Goal: Navigation & Orientation: Find specific page/section

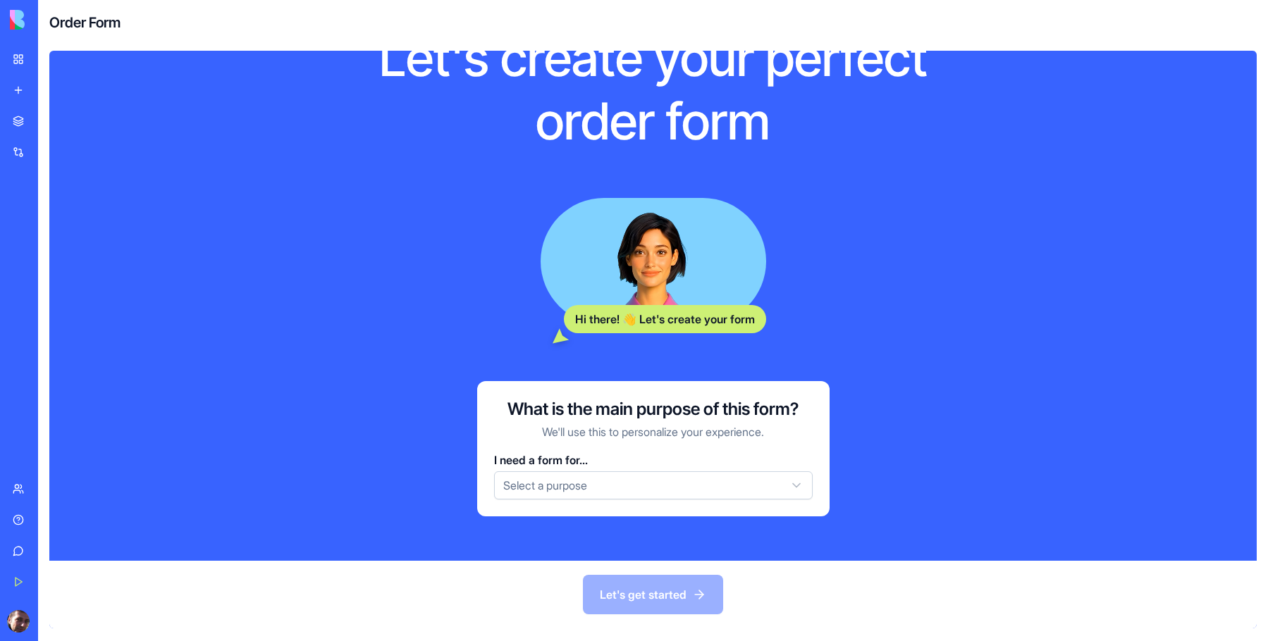
scroll to position [70, 0]
click at [678, 484] on html "BETA My Workspace New app Marketplace Integrations Recent AI Logo Generator TRY…" at bounding box center [634, 320] width 1268 height 641
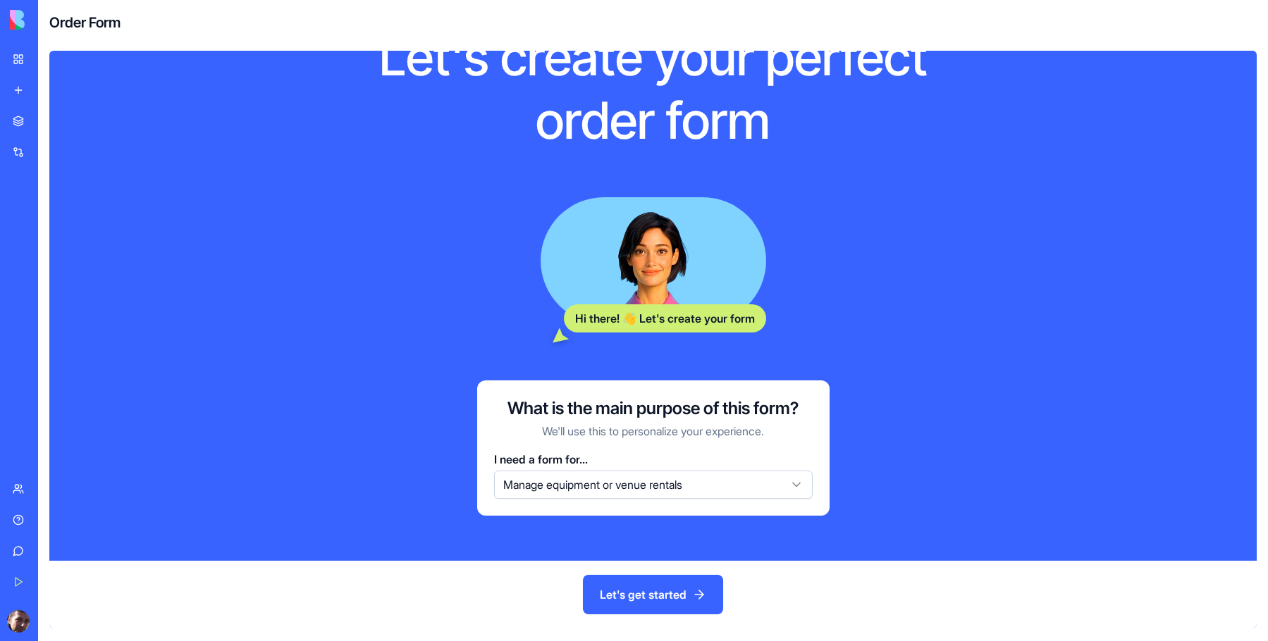
click at [662, 591] on button "Let's get started" at bounding box center [653, 594] width 140 height 39
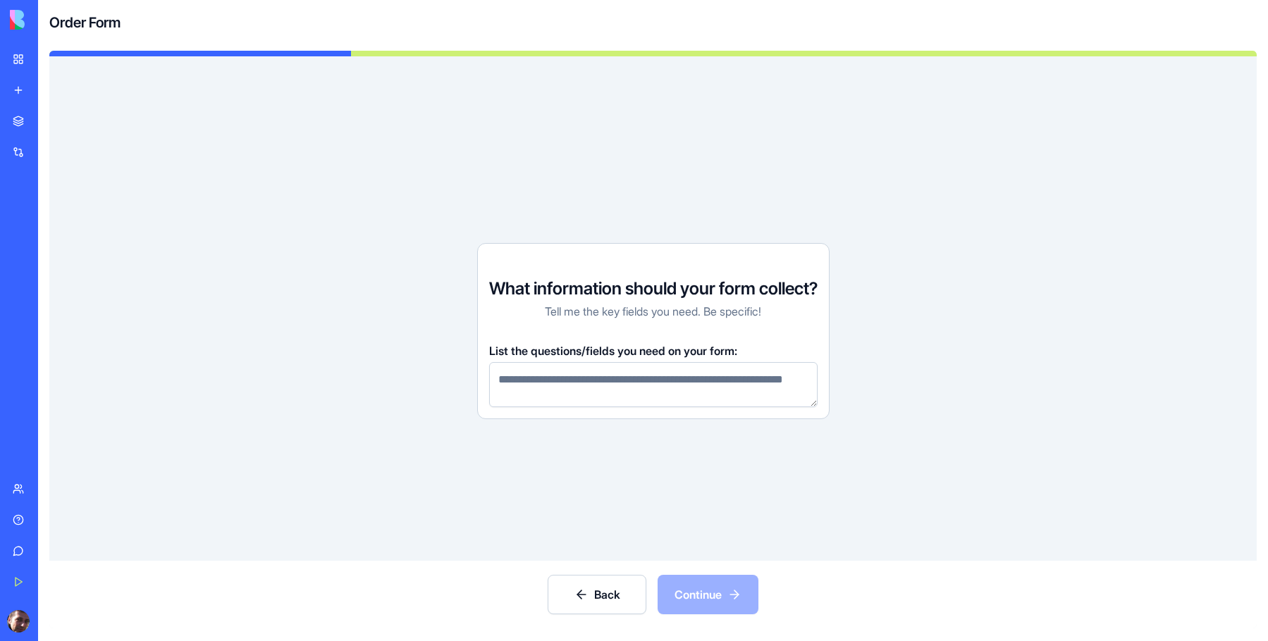
click at [8, 61] on link "My Workspace" at bounding box center [32, 59] width 56 height 28
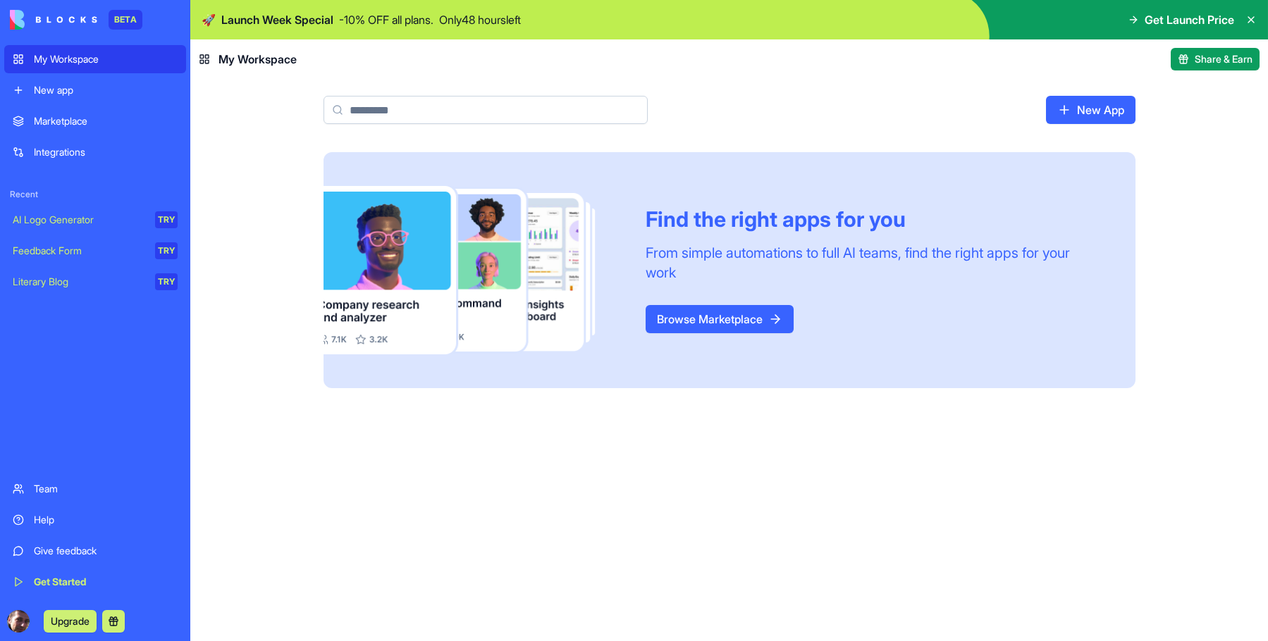
click at [47, 101] on link "New app" at bounding box center [95, 90] width 182 height 28
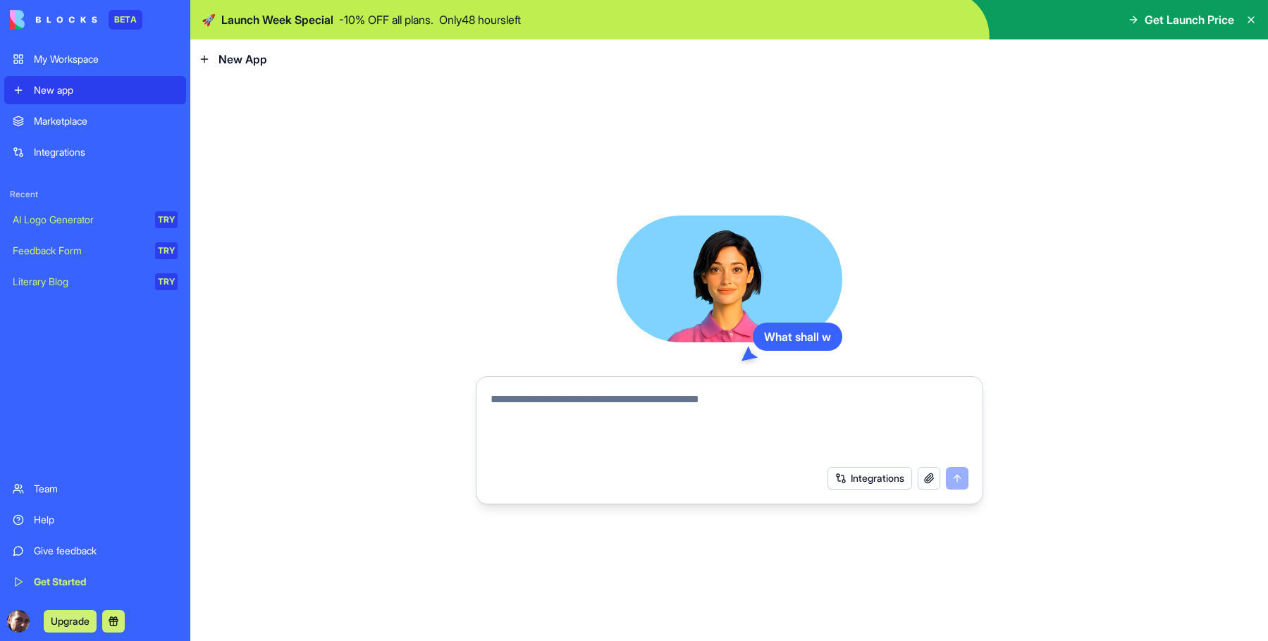
click at [60, 129] on link "Marketplace" at bounding box center [95, 121] width 182 height 28
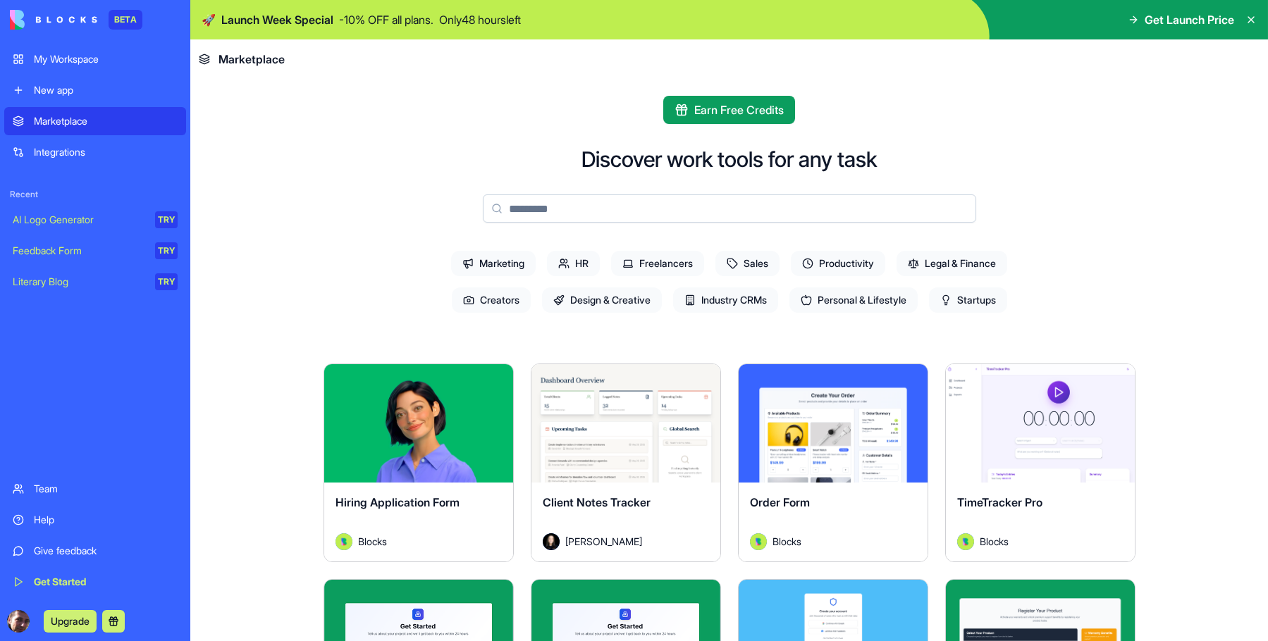
click at [1165, 20] on span "Get Launch Price" at bounding box center [1188, 19] width 89 height 17
click at [1130, 18] on icon at bounding box center [1132, 19] width 11 height 11
click at [1220, 18] on span "Get Launch Price" at bounding box center [1188, 19] width 89 height 17
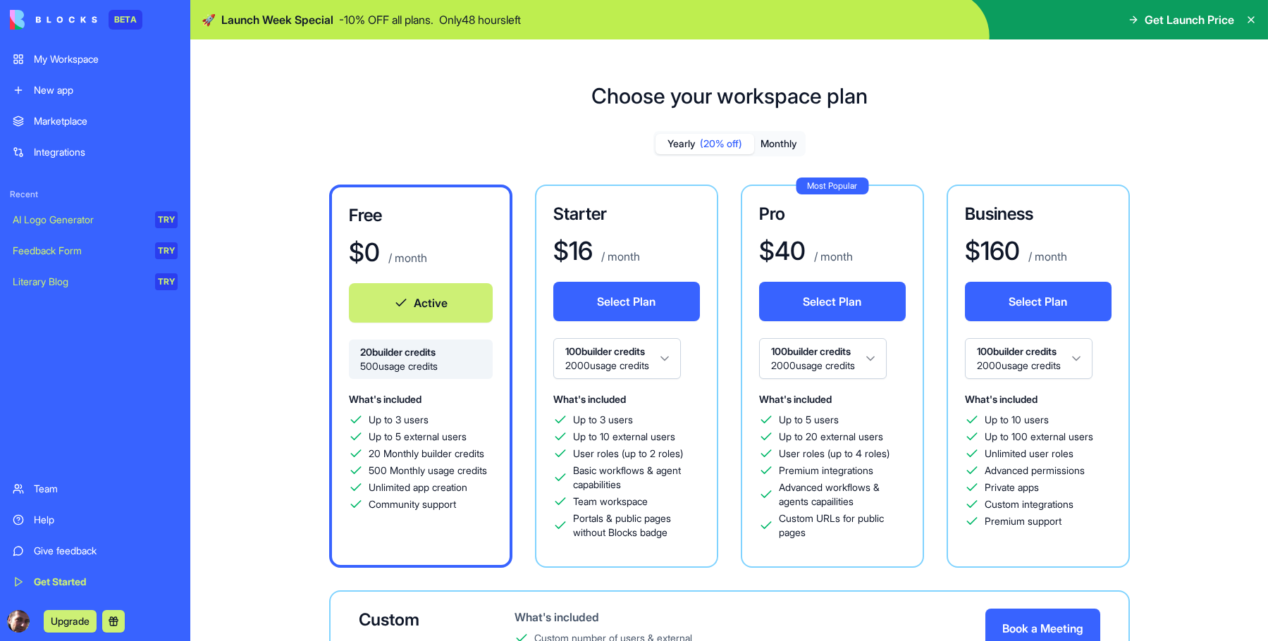
click at [64, 16] on img at bounding box center [53, 20] width 87 height 20
